Goal: Information Seeking & Learning: Learn about a topic

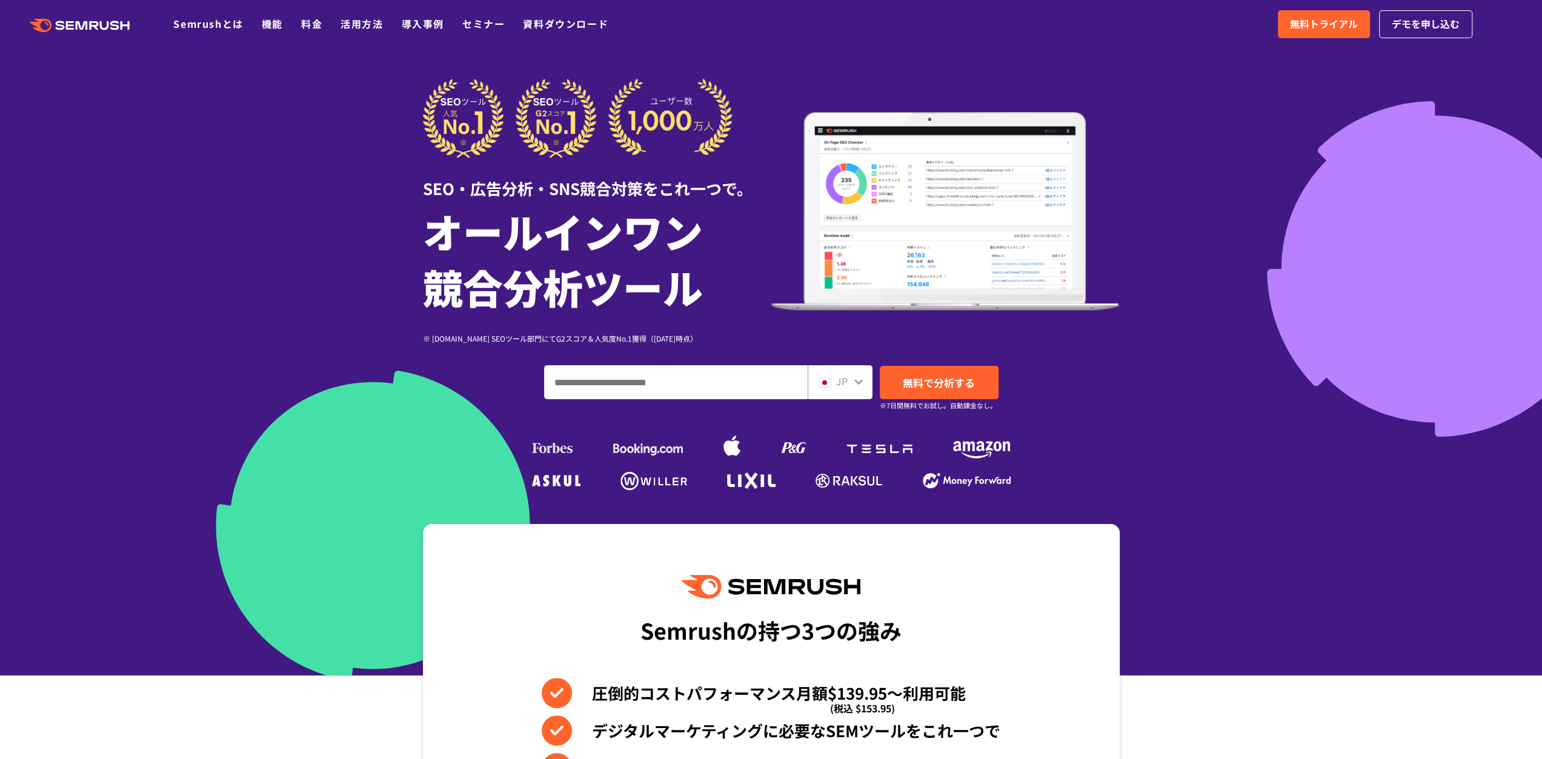
drag, startPoint x: 1518, startPoint y: 0, endPoint x: 1237, endPoint y: 679, distance: 735.0
click at [1237, 679] on section "Semrushの持つ3つの強み 圧倒的コストパフォーマンス月額$139.95〜利用可能 (税込 $153.95) デジタルマーケティングに必要なSEMツールを…" at bounding box center [771, 729] width 1542 height 411
click at [851, 382] on div "JP" at bounding box center [837, 382] width 39 height 16
click at [857, 382] on icon at bounding box center [859, 382] width 10 height 10
click at [848, 381] on div "JP" at bounding box center [837, 382] width 39 height 16
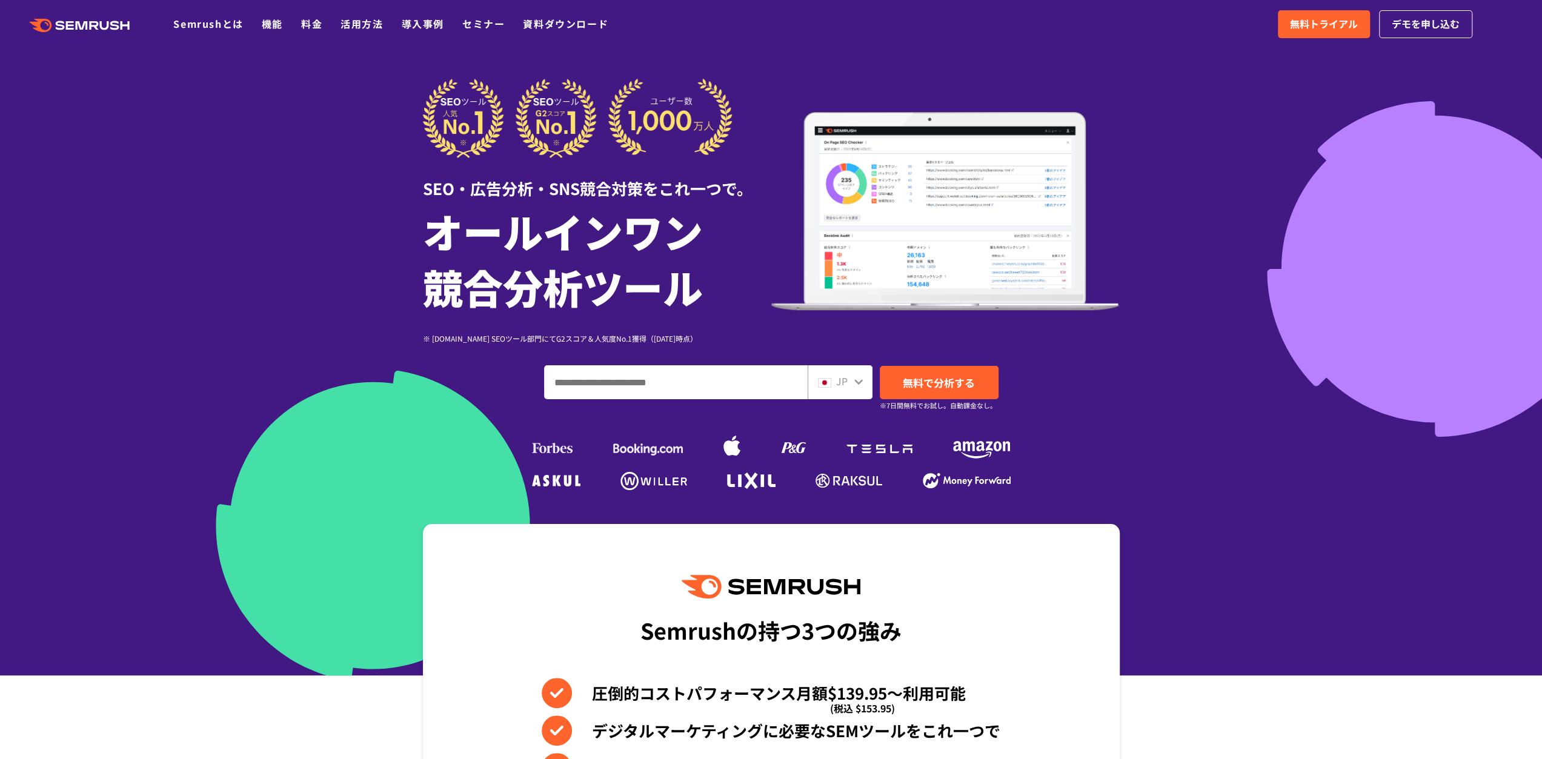
click at [825, 382] on img at bounding box center [824, 383] width 13 height 10
click at [855, 383] on icon at bounding box center [859, 382] width 10 height 10
click at [824, 383] on img at bounding box center [824, 383] width 13 height 10
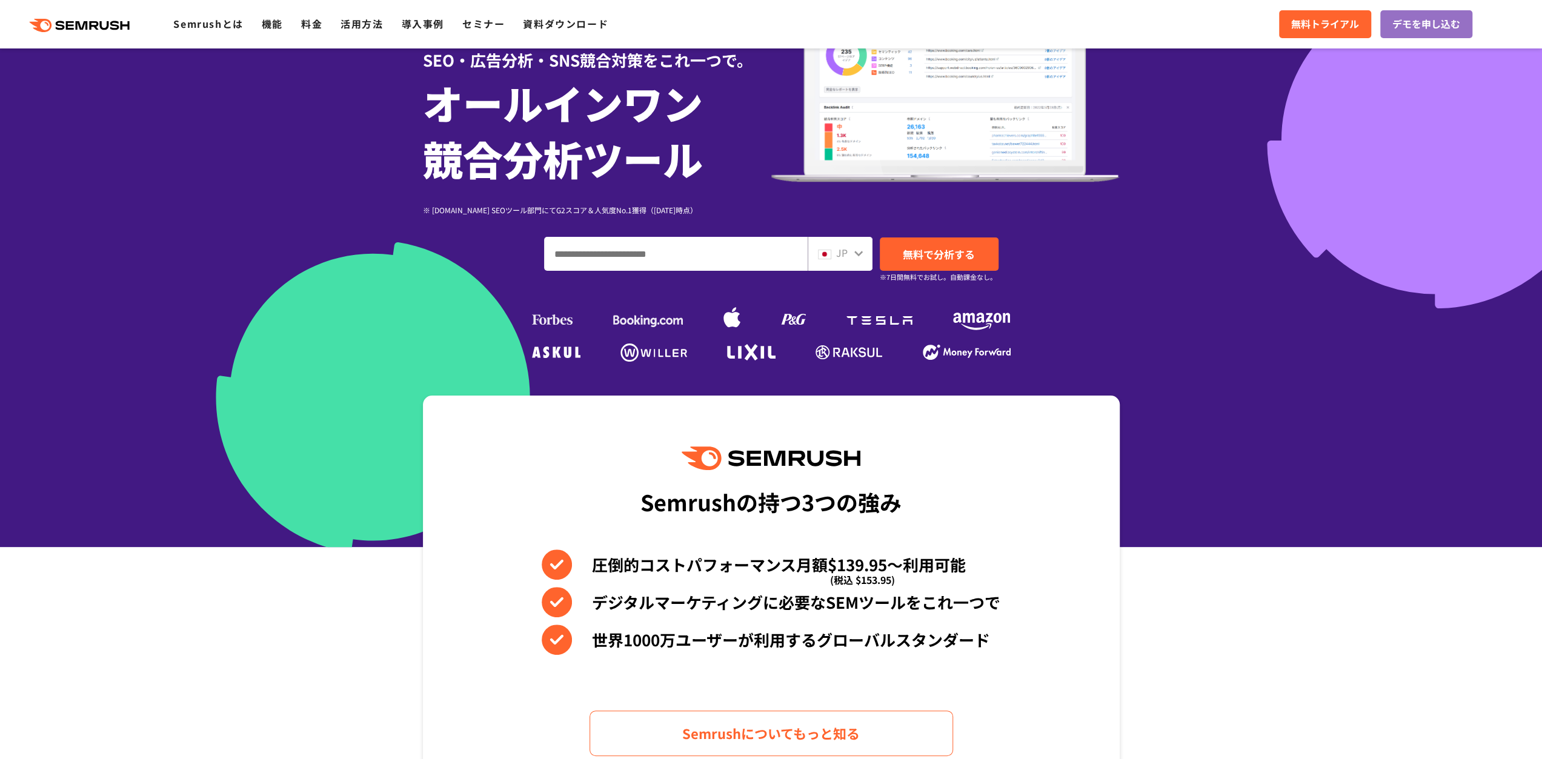
scroll to position [61, 0]
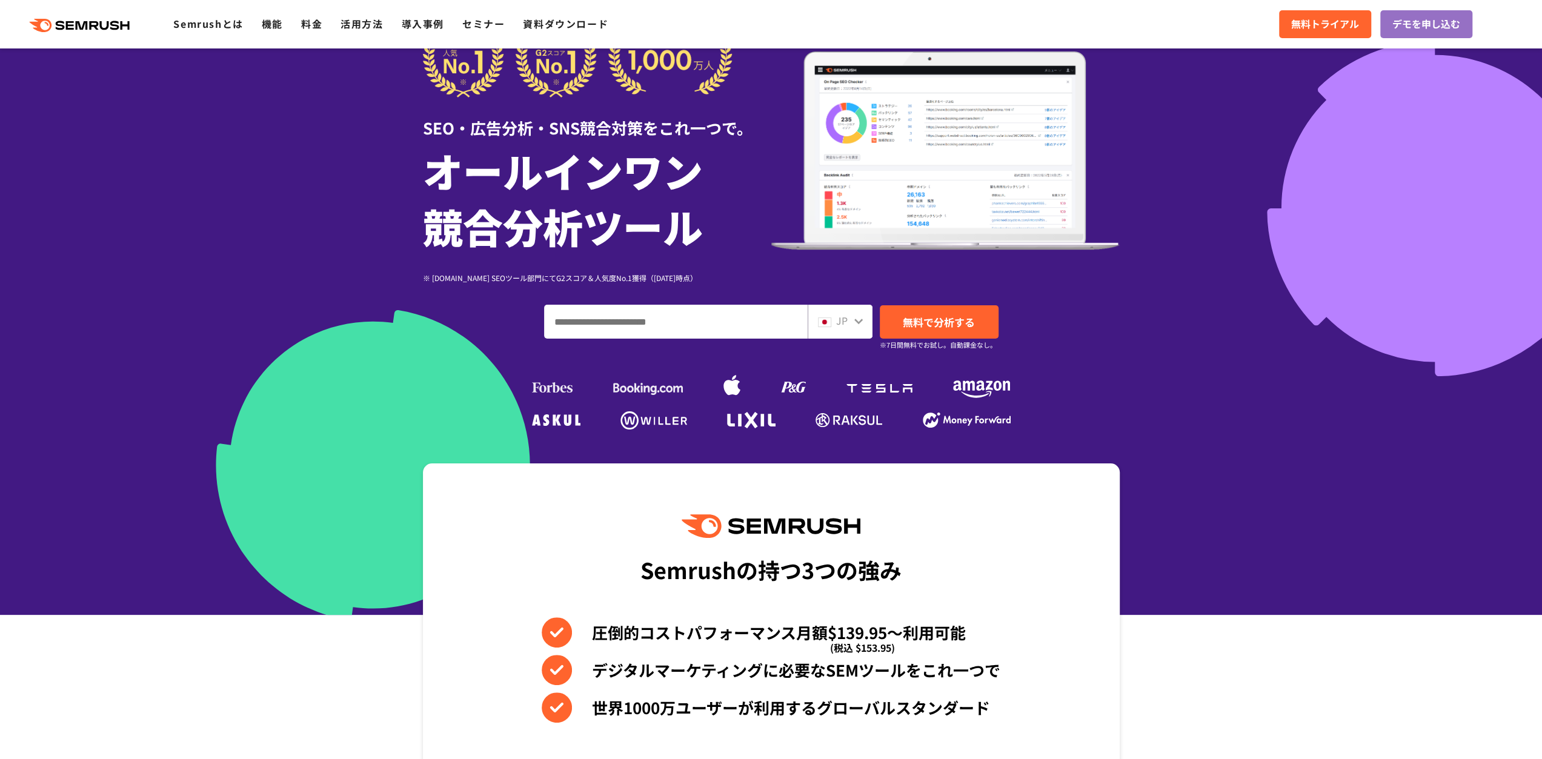
click at [654, 320] on input "ドメイン、キーワードまたはURLを入力してください" at bounding box center [676, 321] width 262 height 33
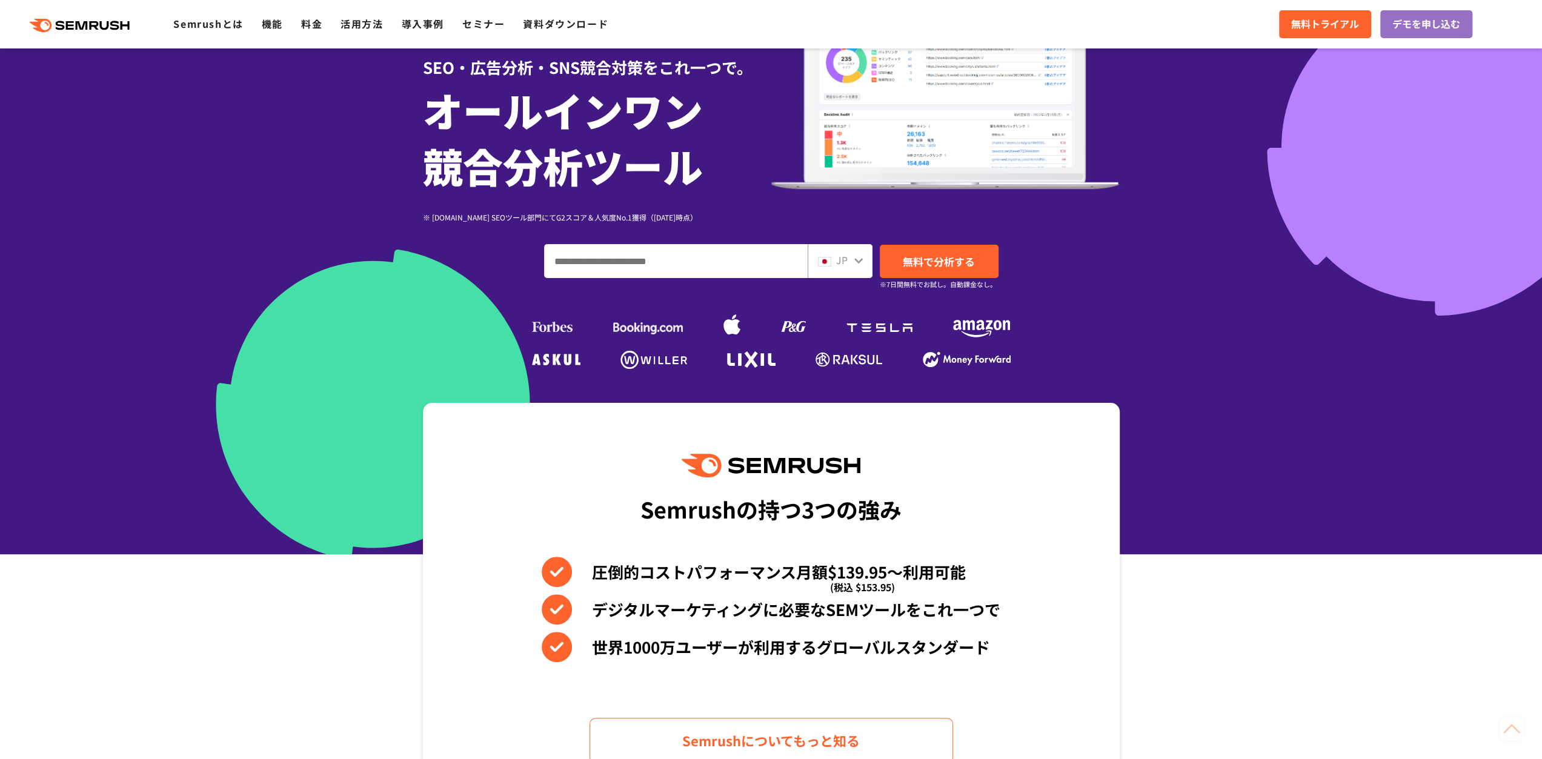
scroll to position [0, 0]
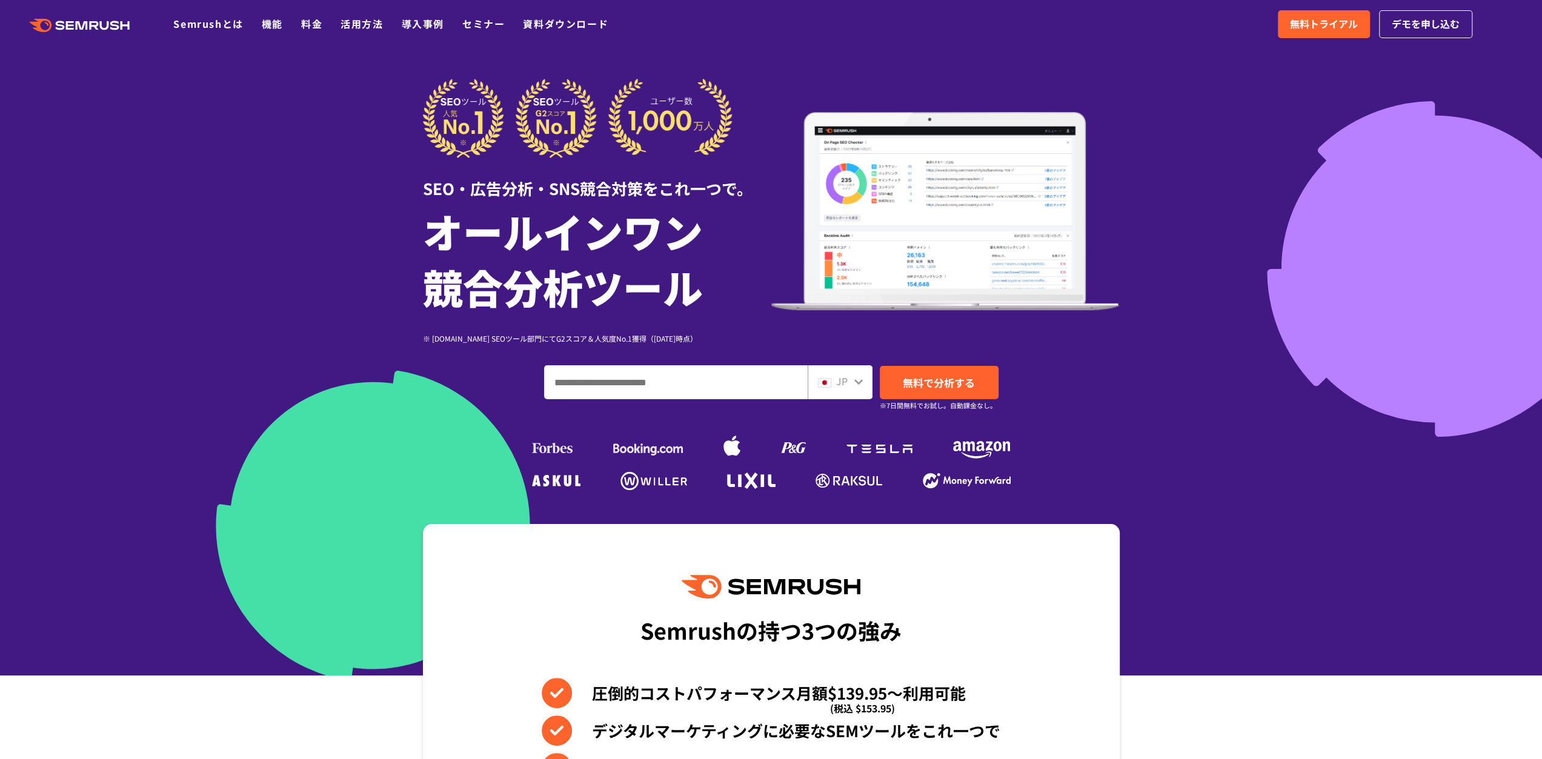
click at [833, 388] on div "JP" at bounding box center [837, 382] width 39 height 16
click at [852, 380] on div "JP" at bounding box center [837, 382] width 39 height 16
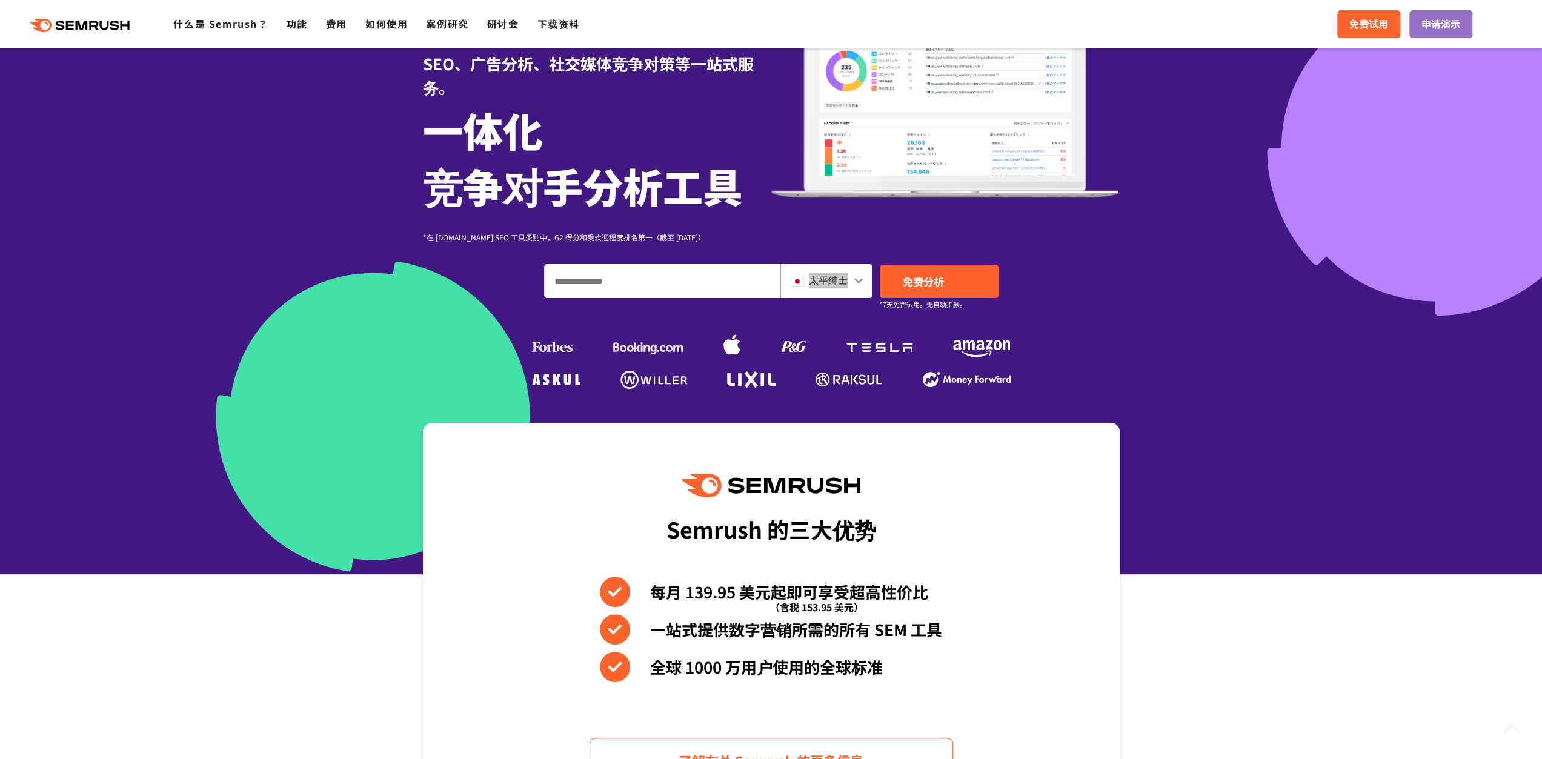
scroll to position [125, 0]
click at [862, 284] on icon at bounding box center [859, 281] width 10 height 10
drag, startPoint x: 848, startPoint y: 284, endPoint x: 838, endPoint y: 284, distance: 9.1
click at [843, 284] on div "太平绅士" at bounding box center [824, 281] width 66 height 16
click at [801, 280] on img at bounding box center [797, 282] width 13 height 10
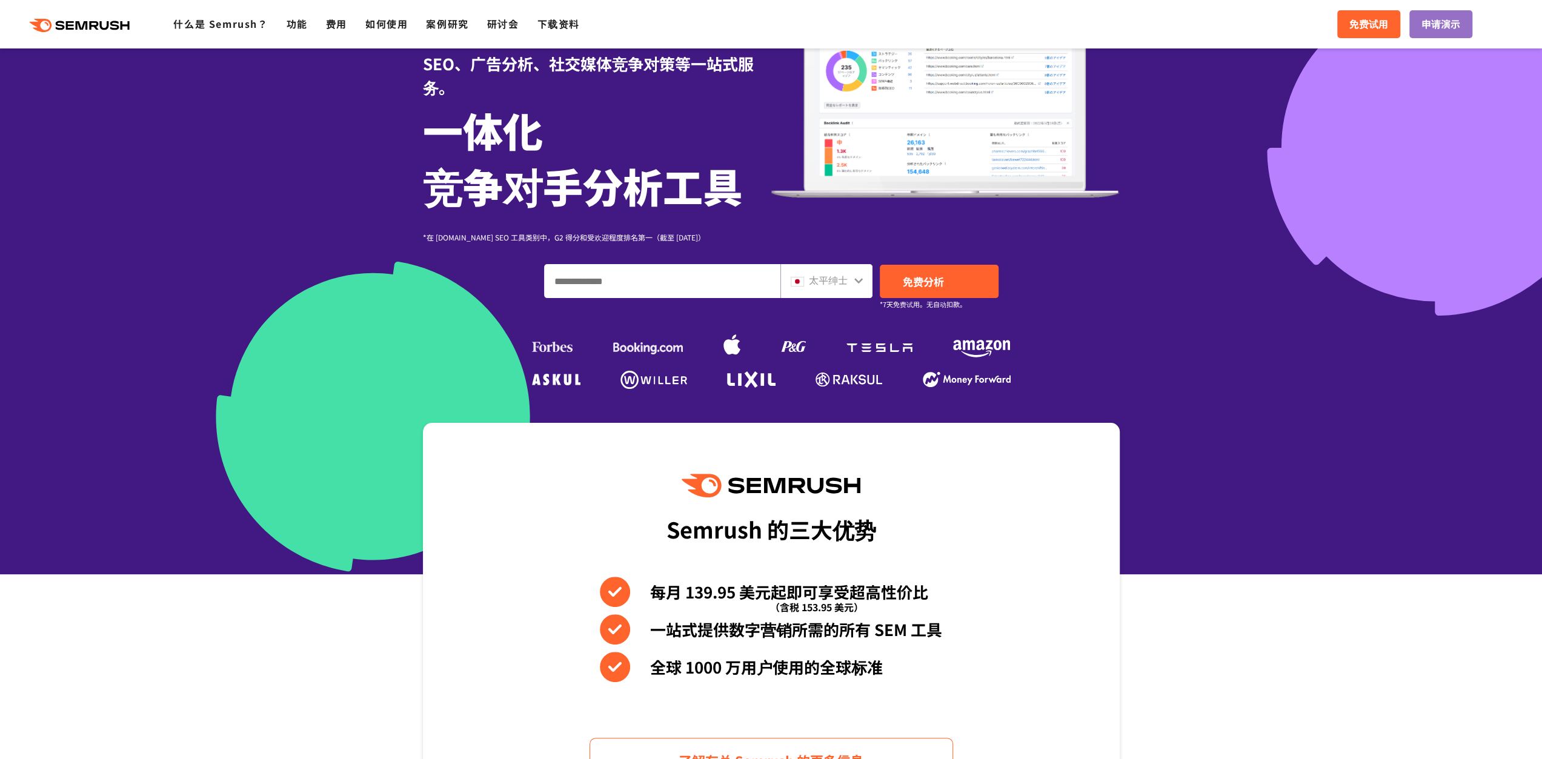
click at [696, 276] on input "输入域名、关键字或 URL" at bounding box center [662, 281] width 235 height 33
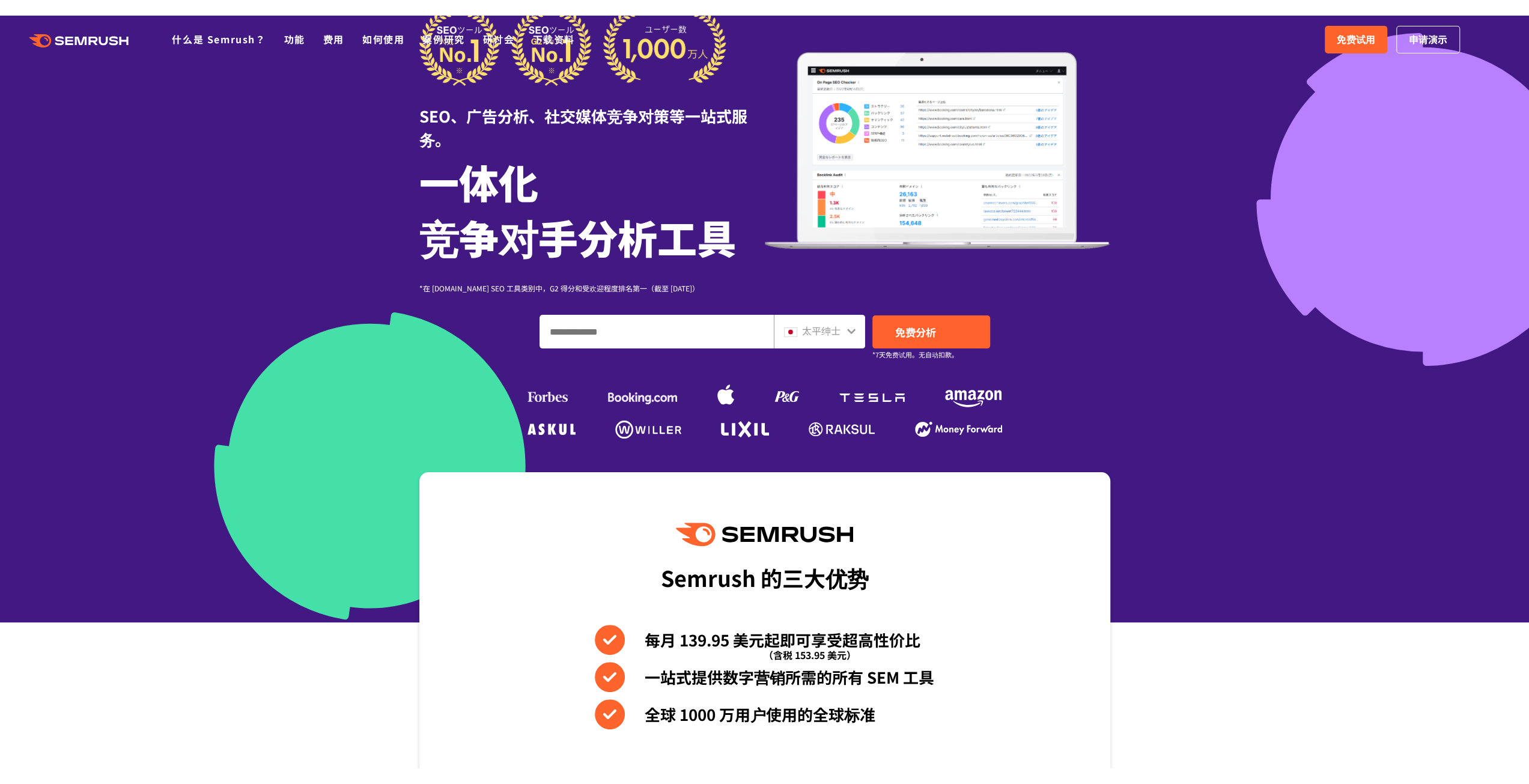
scroll to position [0, 0]
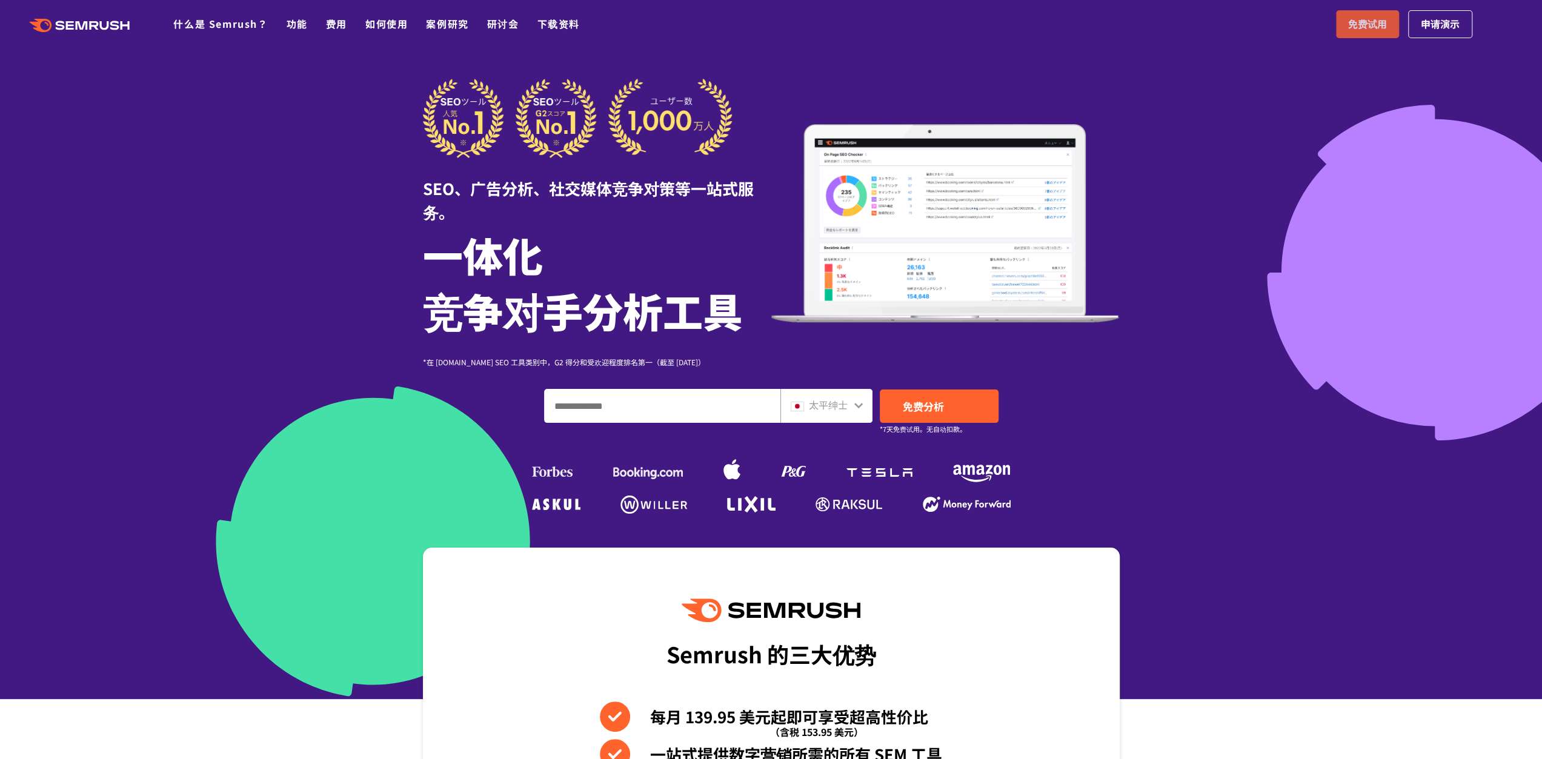
click at [1378, 27] on font "免费试用" at bounding box center [1367, 23] width 39 height 15
click at [639, 408] on input "输入域名、关键字或 URL" at bounding box center [662, 406] width 235 height 33
paste input "**********"
type input "**********"
click at [918, 400] on font "免费分析" at bounding box center [923, 406] width 41 height 15
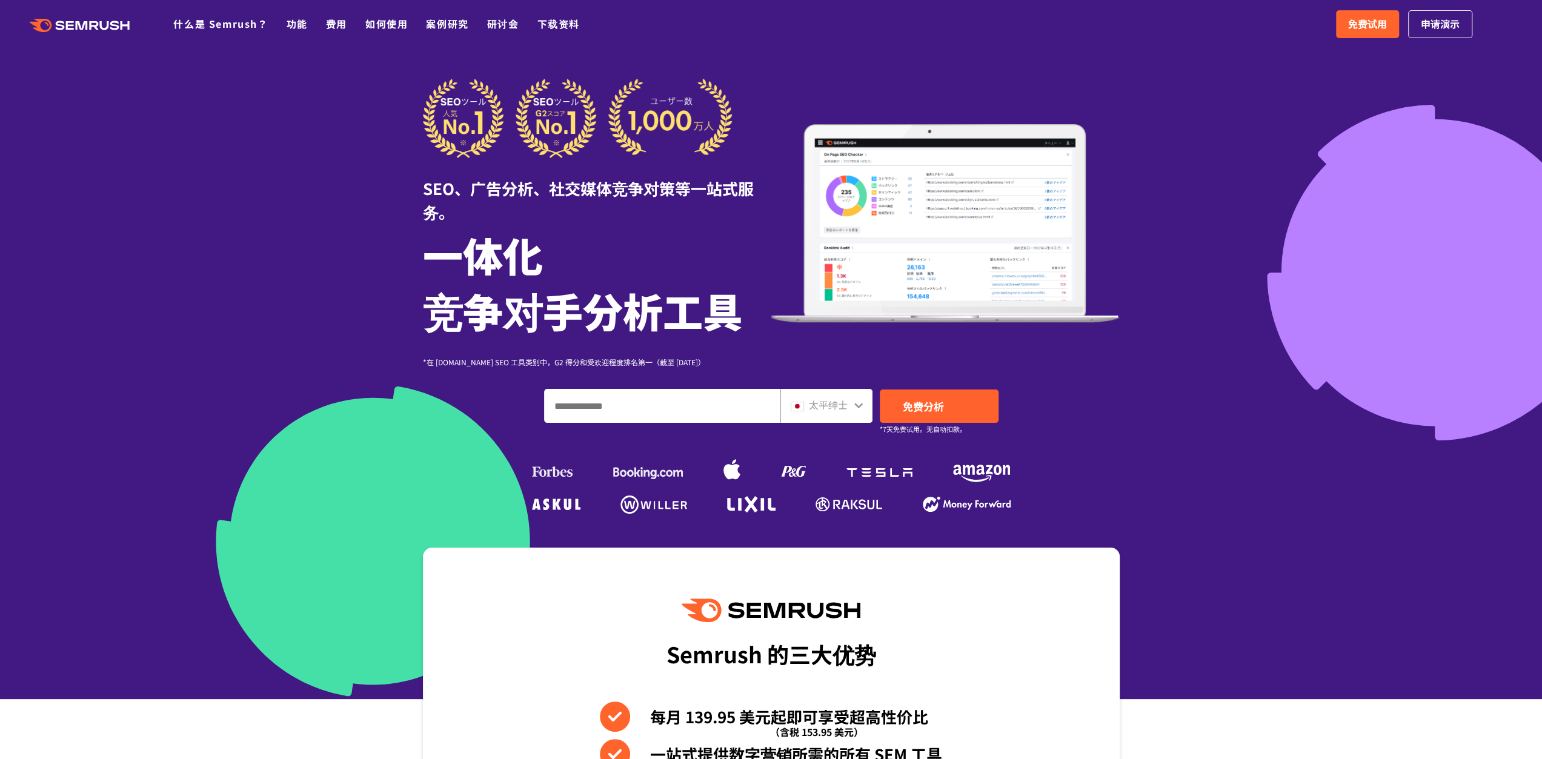
click at [711, 404] on input "输入域名、关键字或 URL" at bounding box center [662, 406] width 235 height 33
click at [717, 409] on input "输入域名、关键字或 URL" at bounding box center [662, 406] width 235 height 33
